Goal: Information Seeking & Learning: Check status

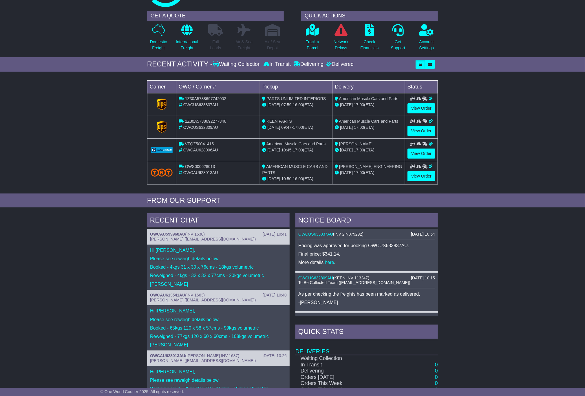
scroll to position [114, 0]
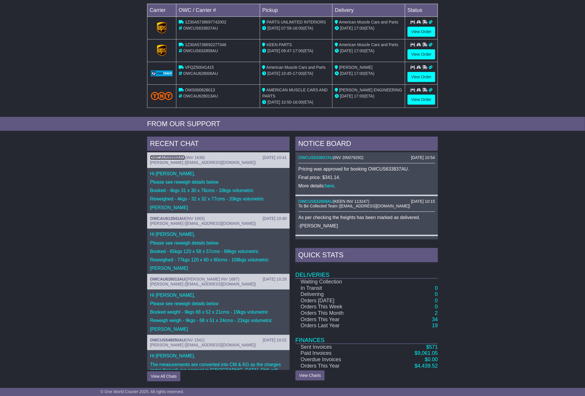
click at [176, 157] on link "OWCAU599968AU" at bounding box center [167, 157] width 35 height 5
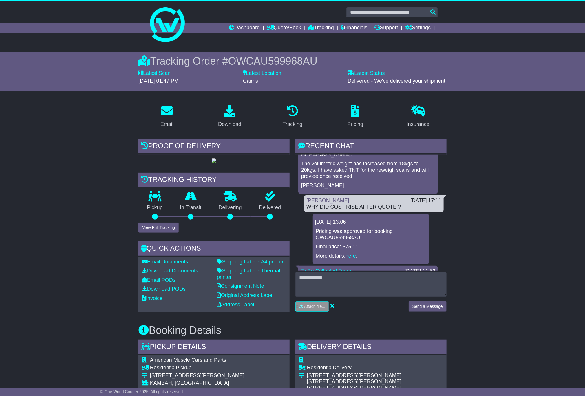
scroll to position [145, 0]
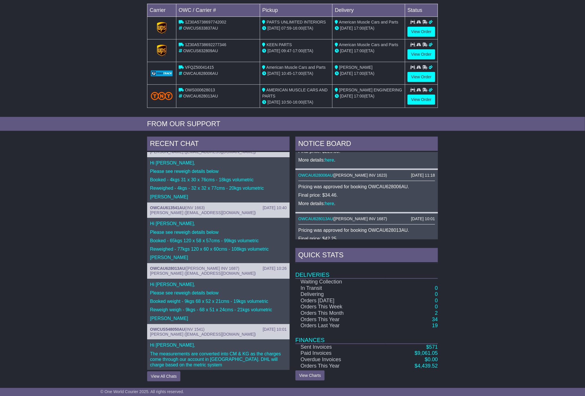
scroll to position [19, 0]
